Goal: Transaction & Acquisition: Purchase product/service

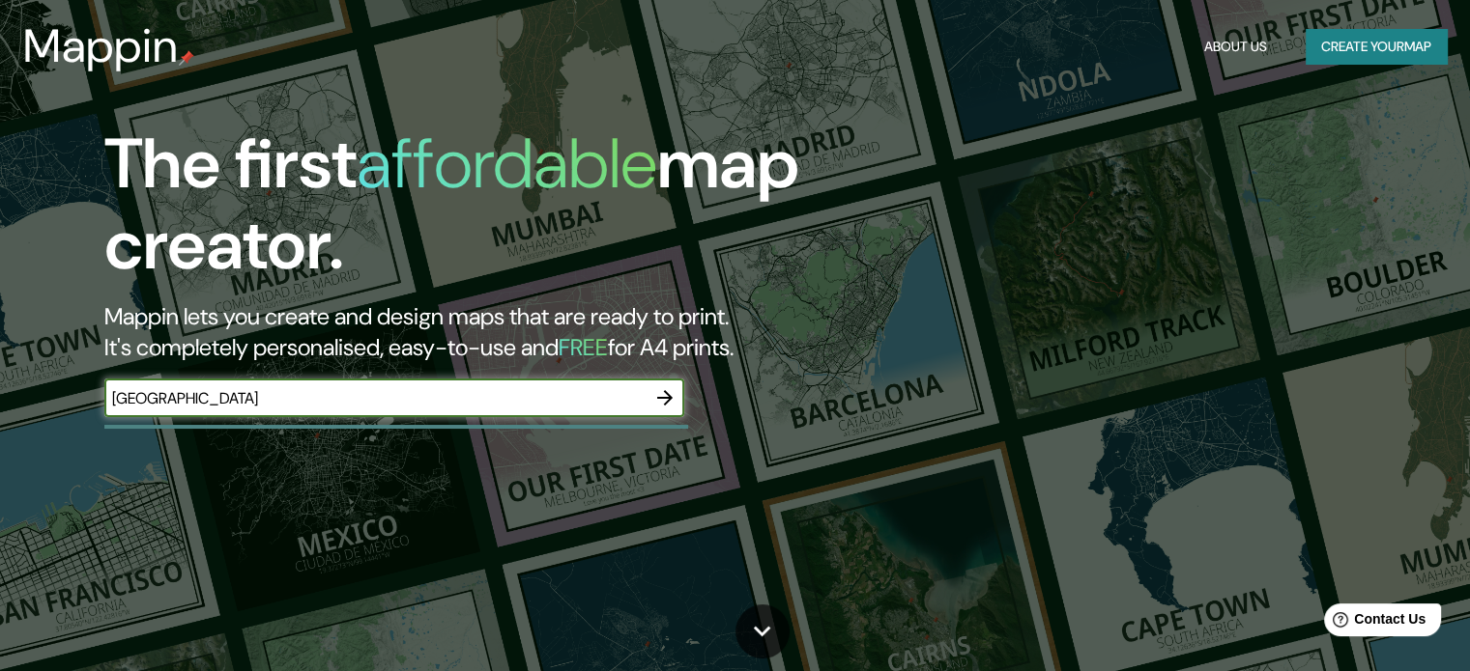
type input "[GEOGRAPHIC_DATA]"
click at [664, 397] on icon "button" at bounding box center [664, 397] width 15 height 15
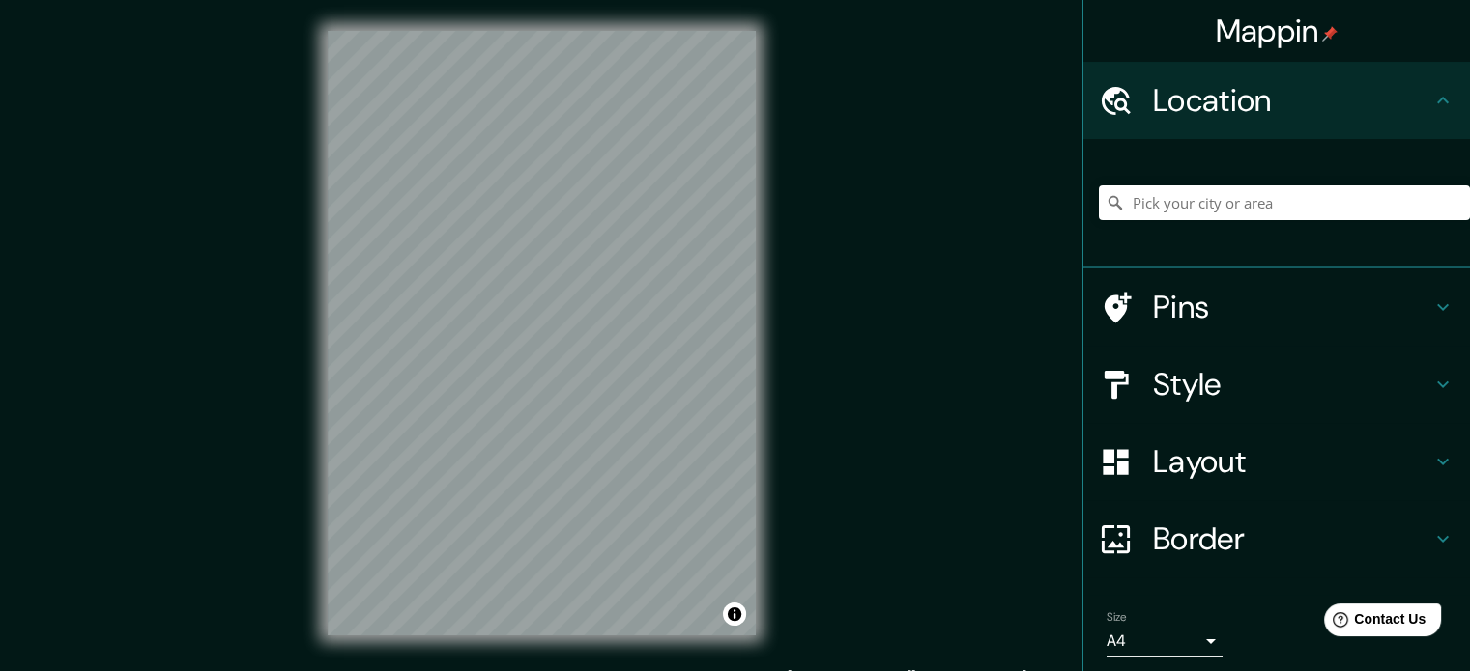
click at [823, 386] on div "Mappin Location Pins Style Layout Border Choose a border. Hint : you can make l…" at bounding box center [735, 349] width 1470 height 698
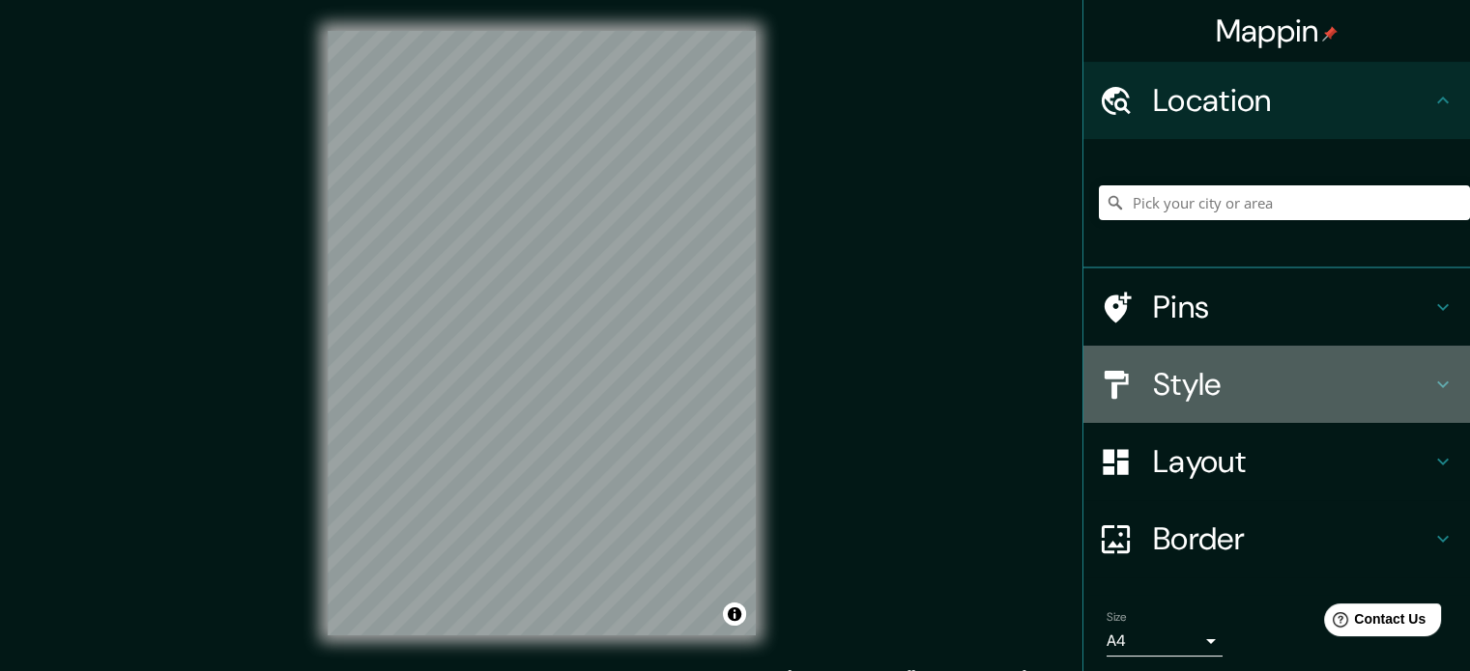
click at [1176, 382] on h4 "Style" at bounding box center [1292, 384] width 278 height 39
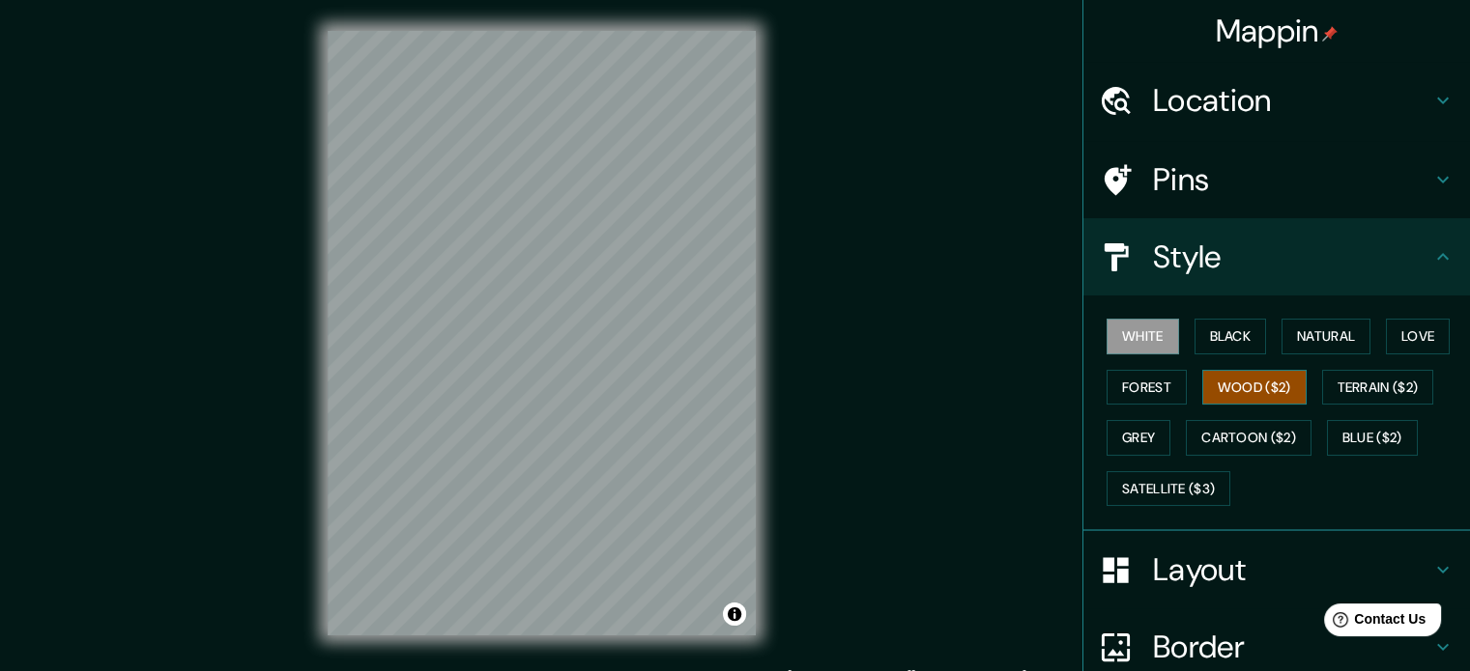
click at [1268, 374] on button "Wood ($2)" at bounding box center [1254, 388] width 104 height 36
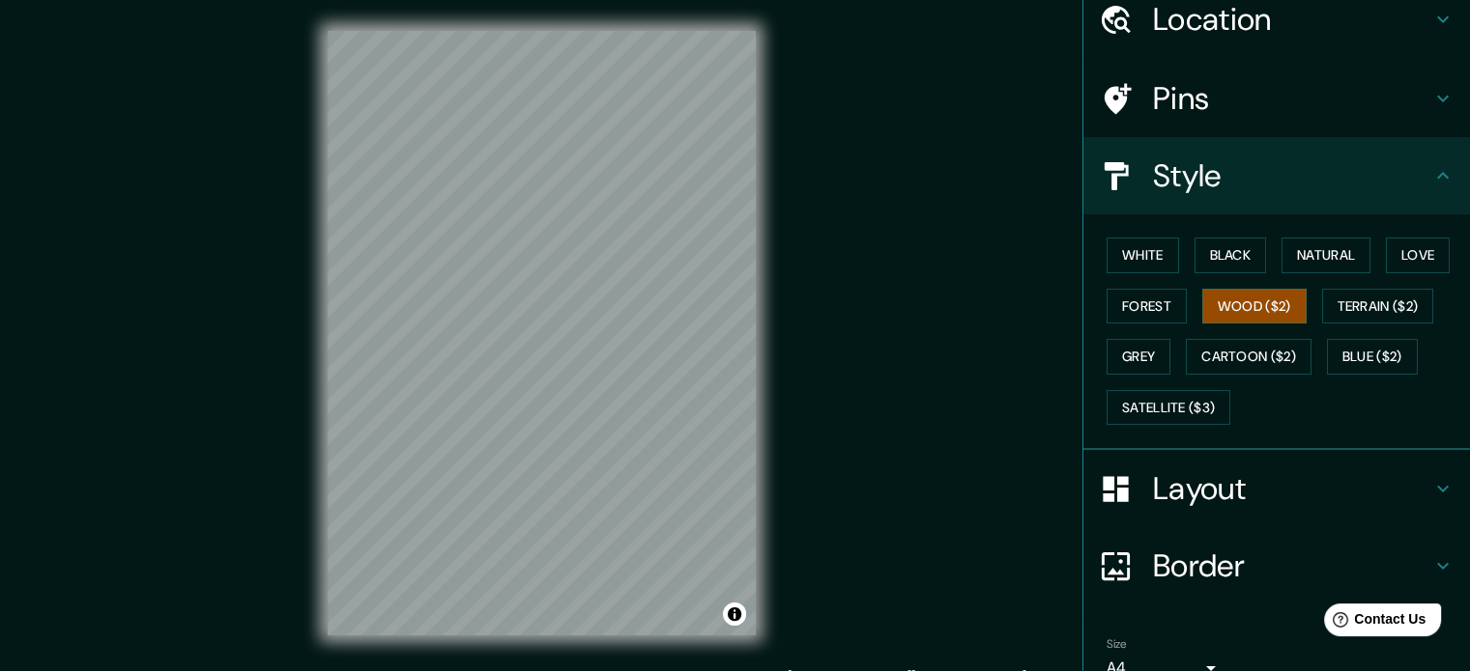
scroll to position [75, 0]
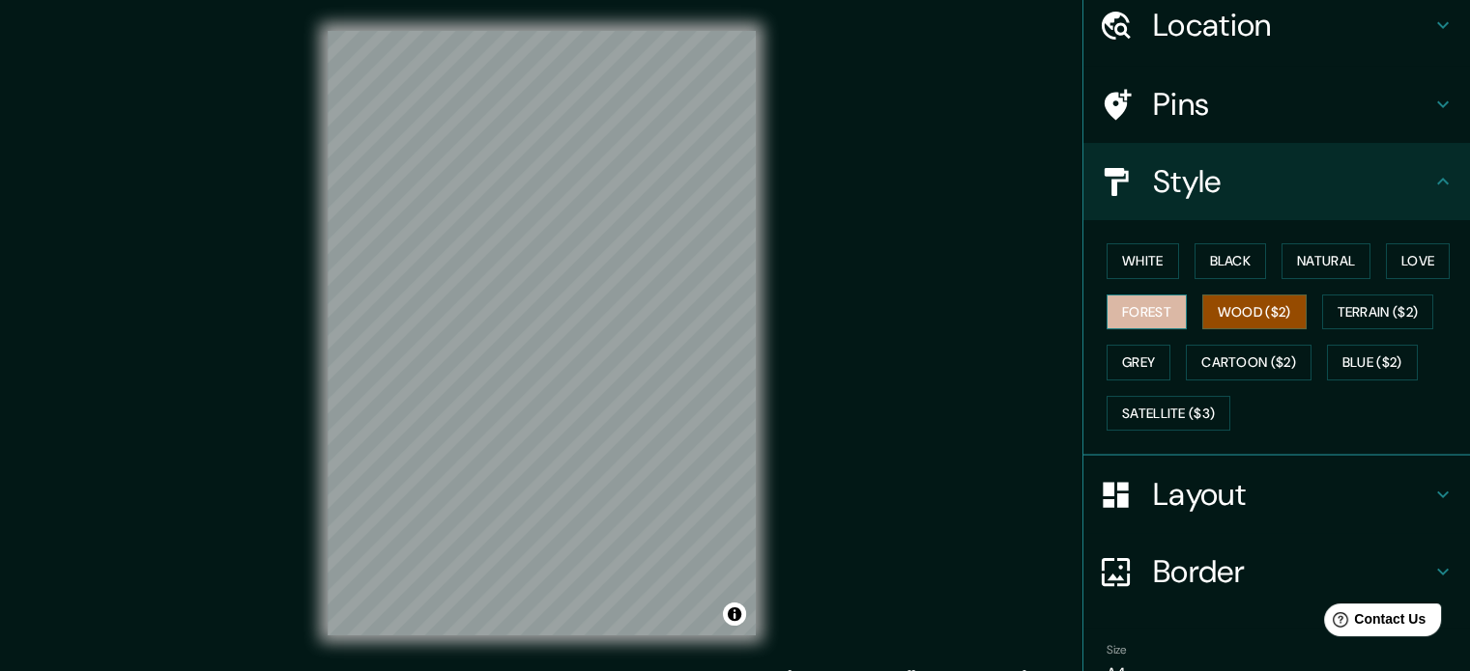
click at [1152, 302] on button "Forest" at bounding box center [1146, 313] width 80 height 36
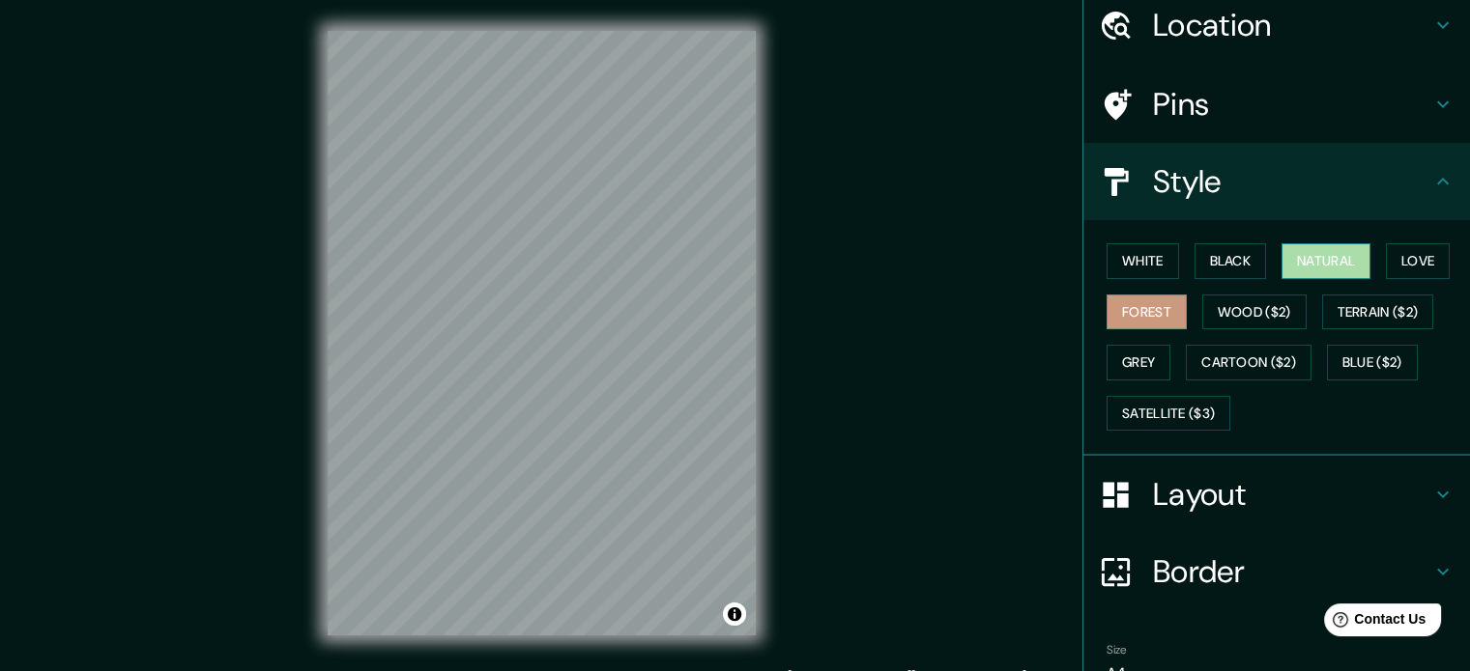
click at [1327, 262] on button "Natural" at bounding box center [1325, 261] width 89 height 36
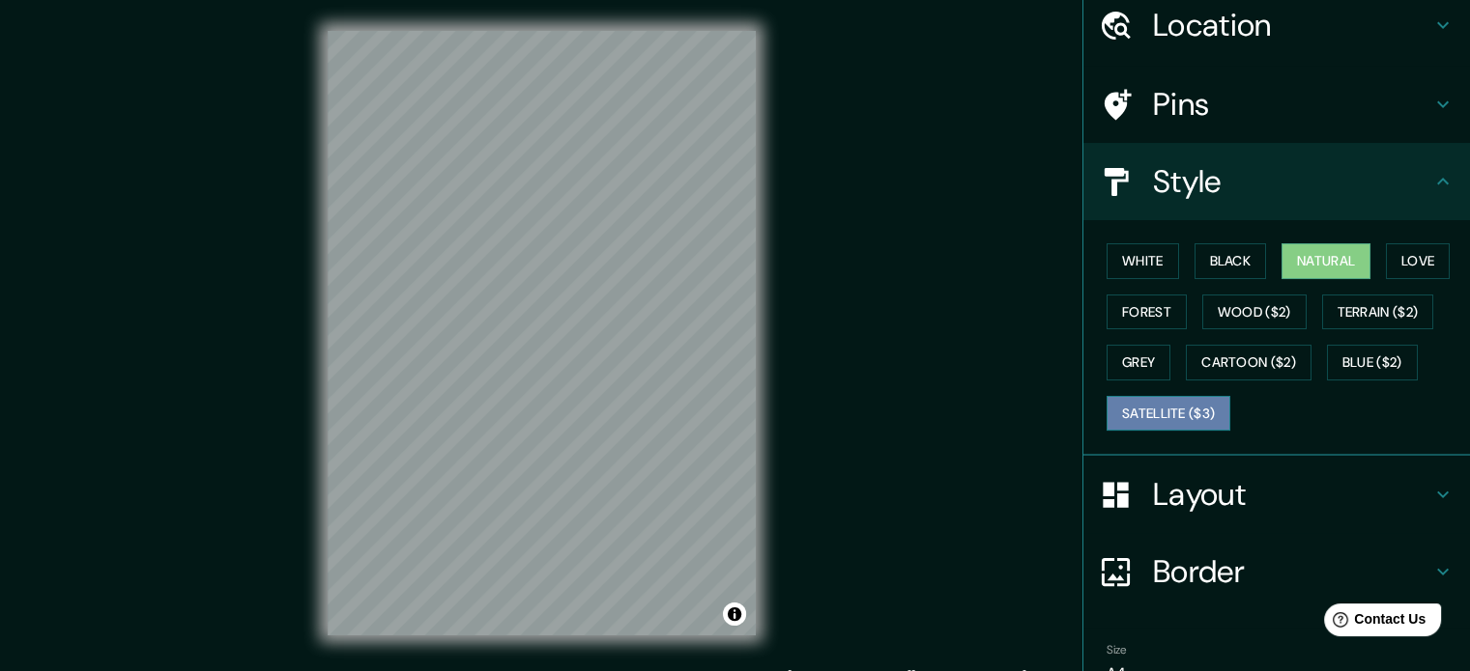
click at [1206, 405] on button "Satellite ($3)" at bounding box center [1168, 414] width 124 height 36
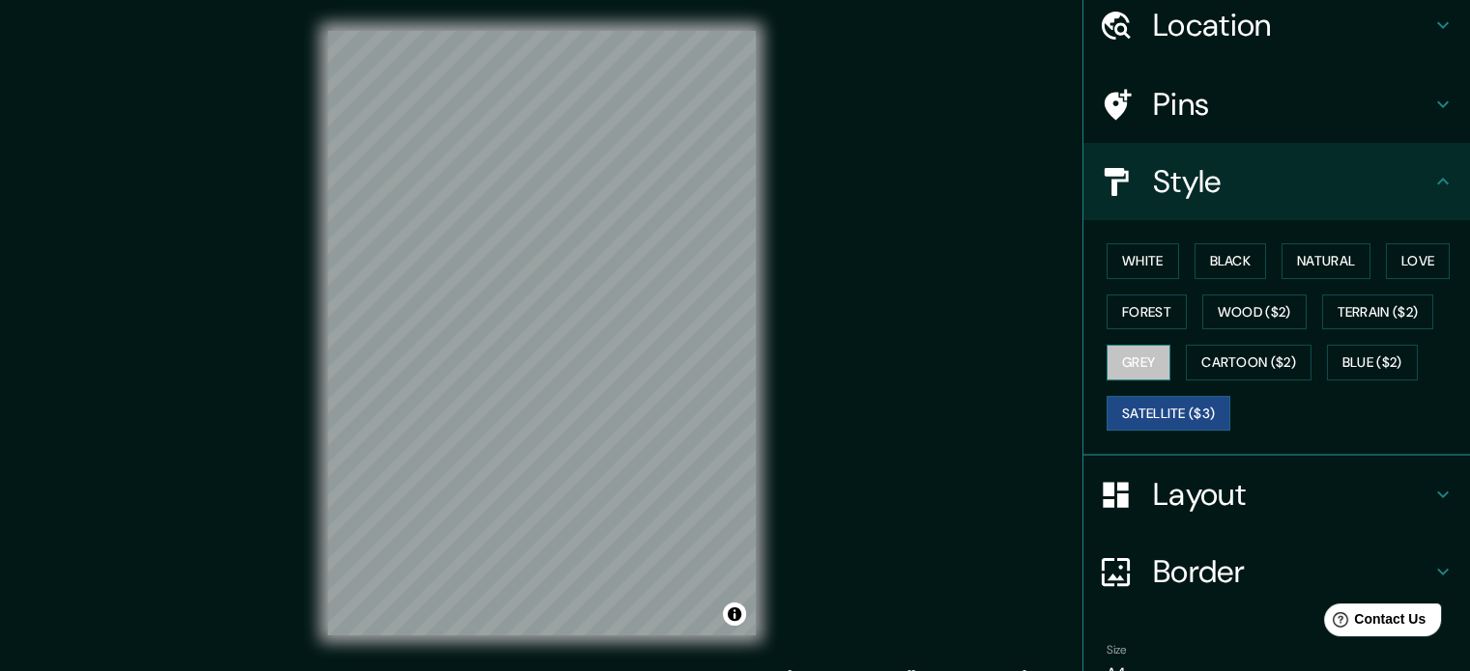
click at [1131, 351] on button "Grey" at bounding box center [1138, 363] width 64 height 36
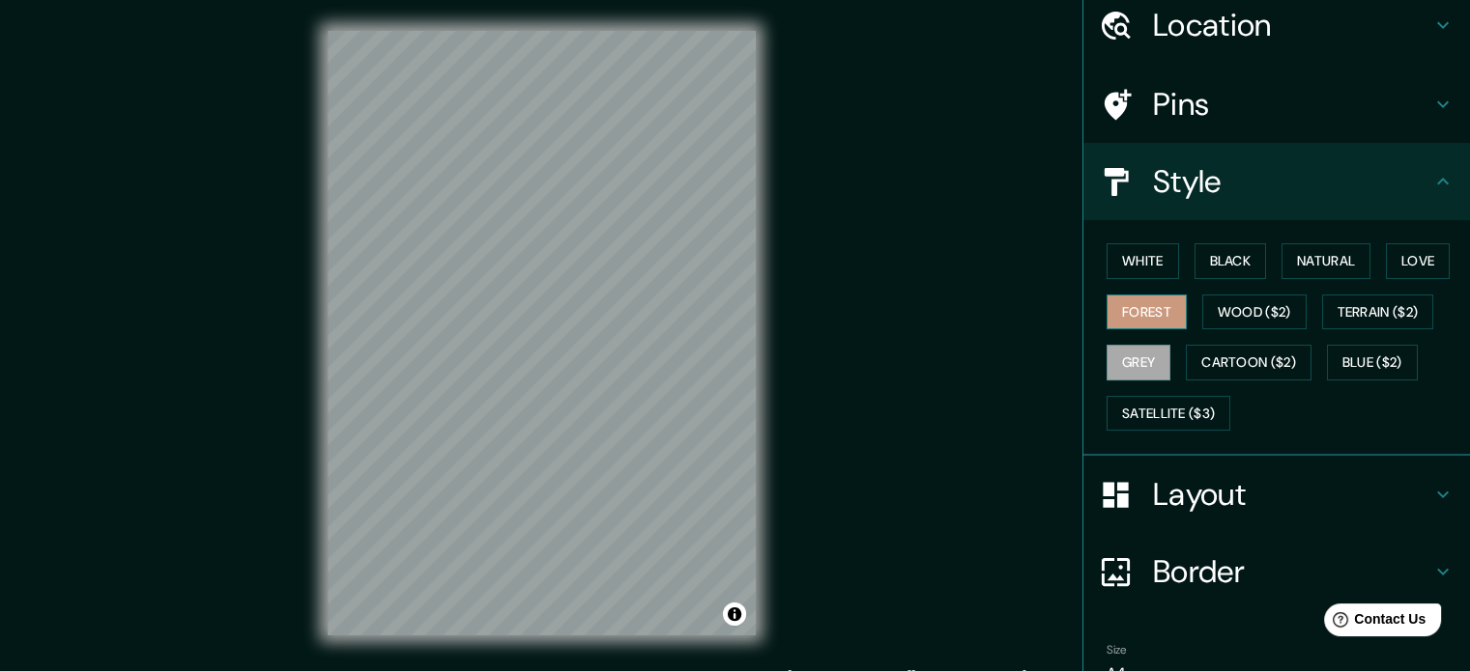
click at [1147, 323] on button "Forest" at bounding box center [1146, 313] width 80 height 36
click at [1400, 246] on button "Love" at bounding box center [1417, 261] width 64 height 36
